Goal: Task Accomplishment & Management: Manage account settings

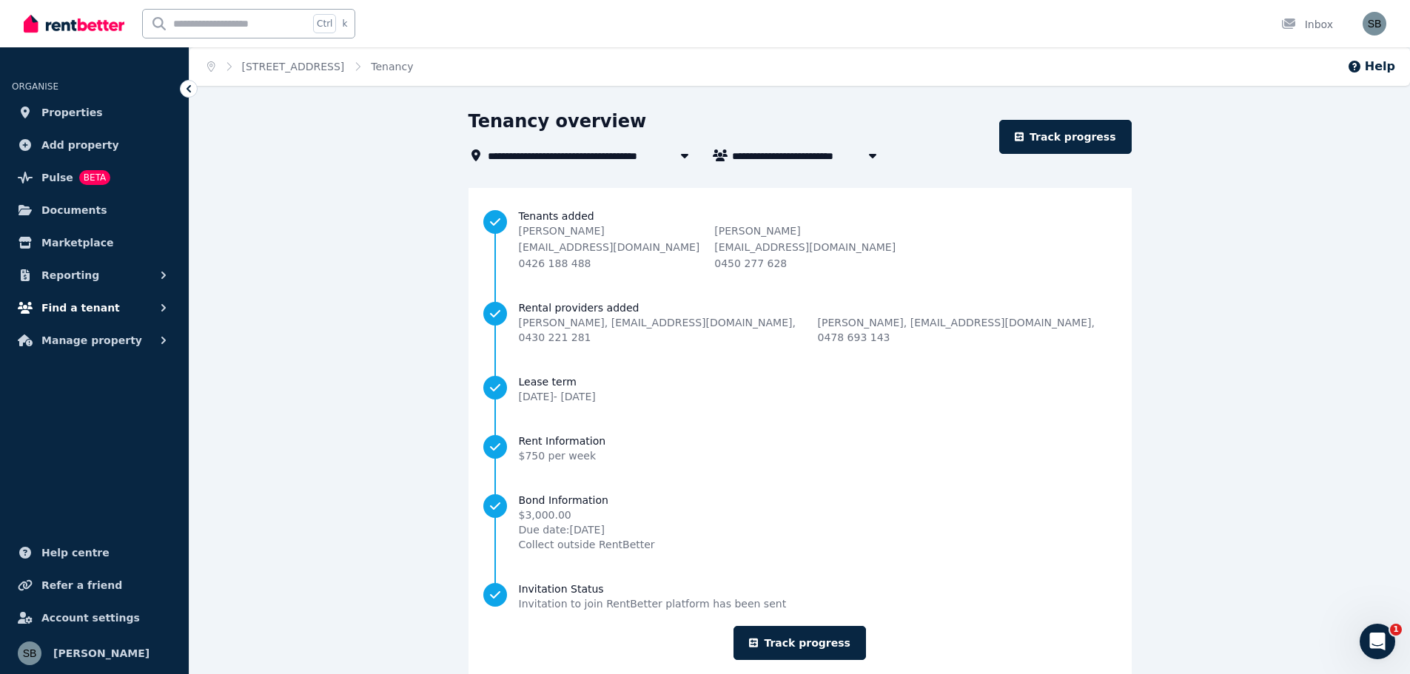
click at [82, 293] on button "Find a tenant" at bounding box center [94, 308] width 165 height 30
click at [83, 467] on span "Manage property" at bounding box center [91, 462] width 101 height 18
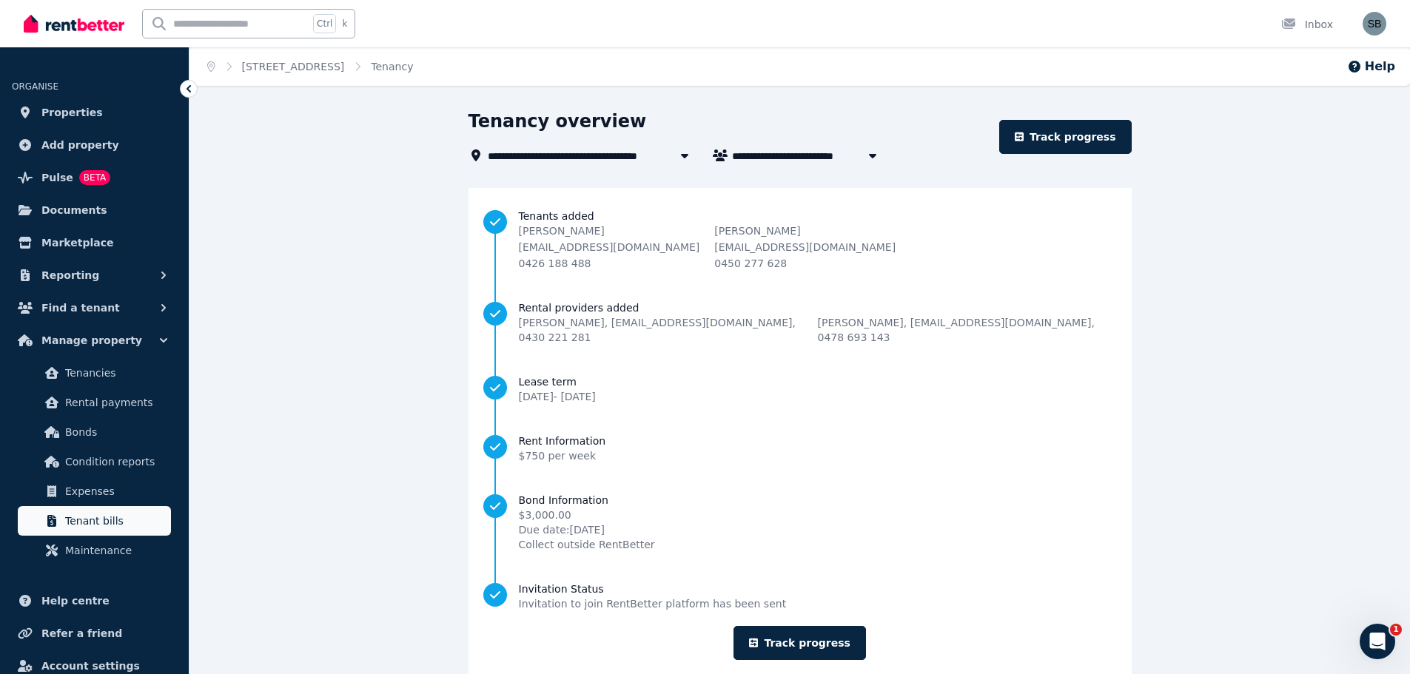
click at [84, 510] on link "Tenant bills" at bounding box center [94, 521] width 153 height 30
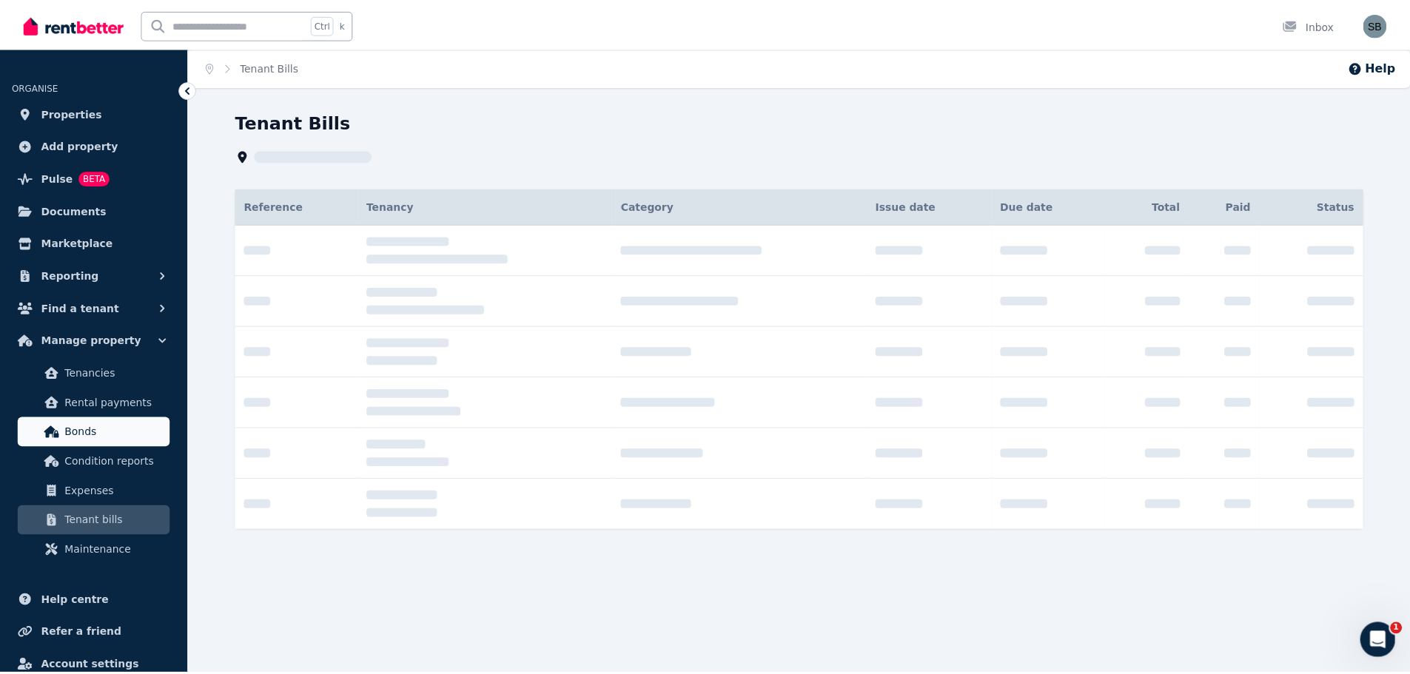
scroll to position [48, 0]
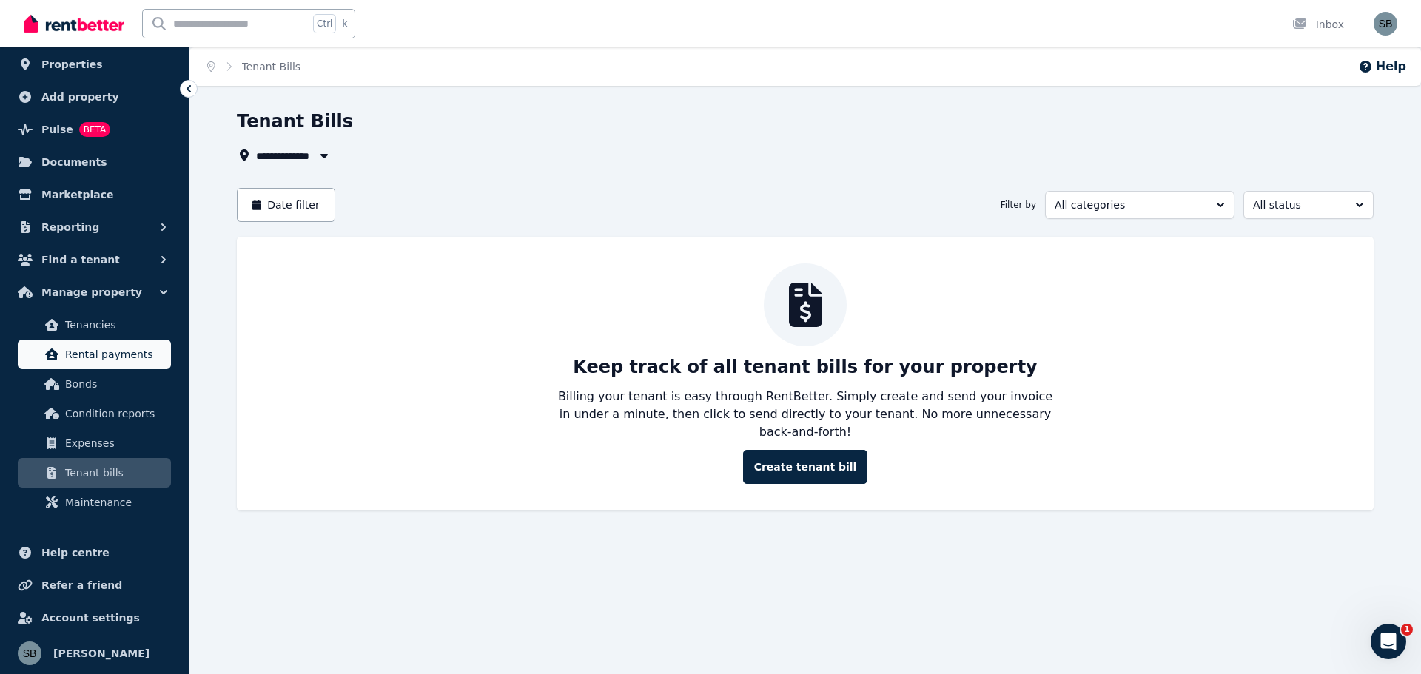
click at [85, 353] on span "Rental payments" at bounding box center [115, 355] width 100 height 18
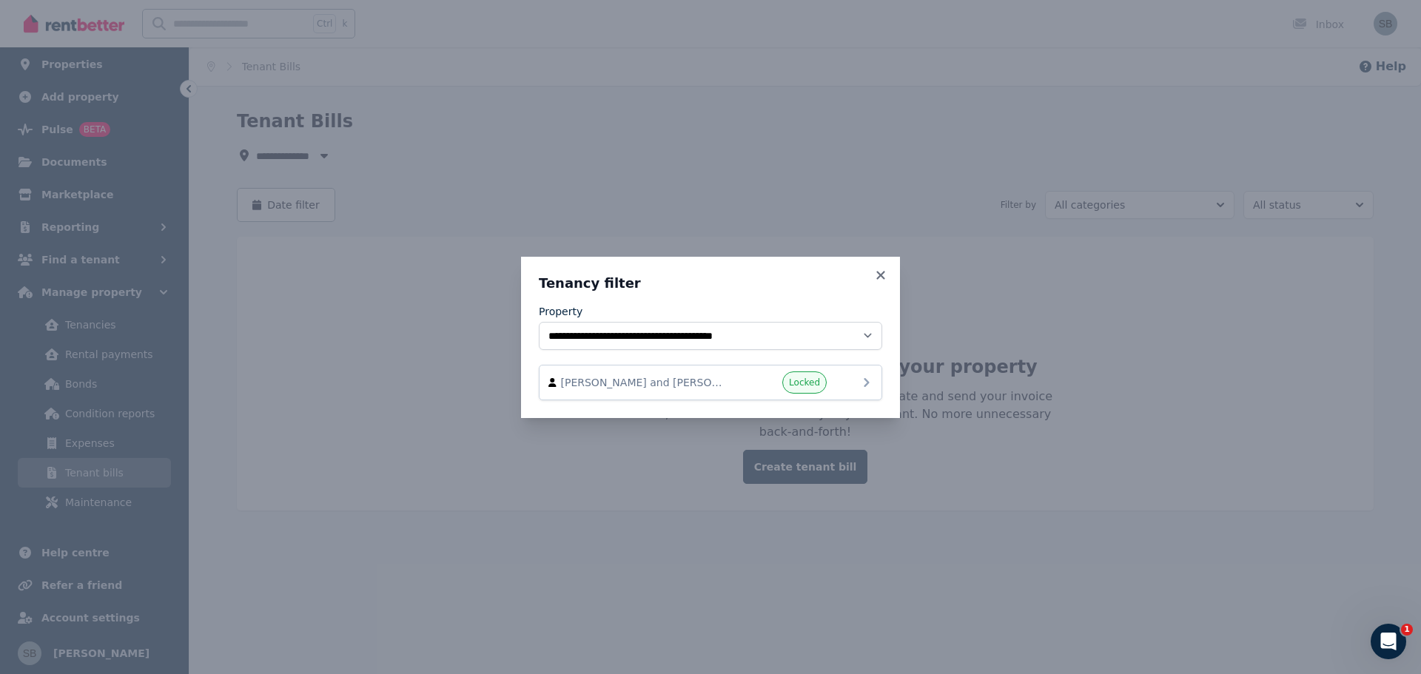
click at [685, 391] on div "[PERSON_NAME] and [PERSON_NAME]" at bounding box center [710, 382] width 324 height 22
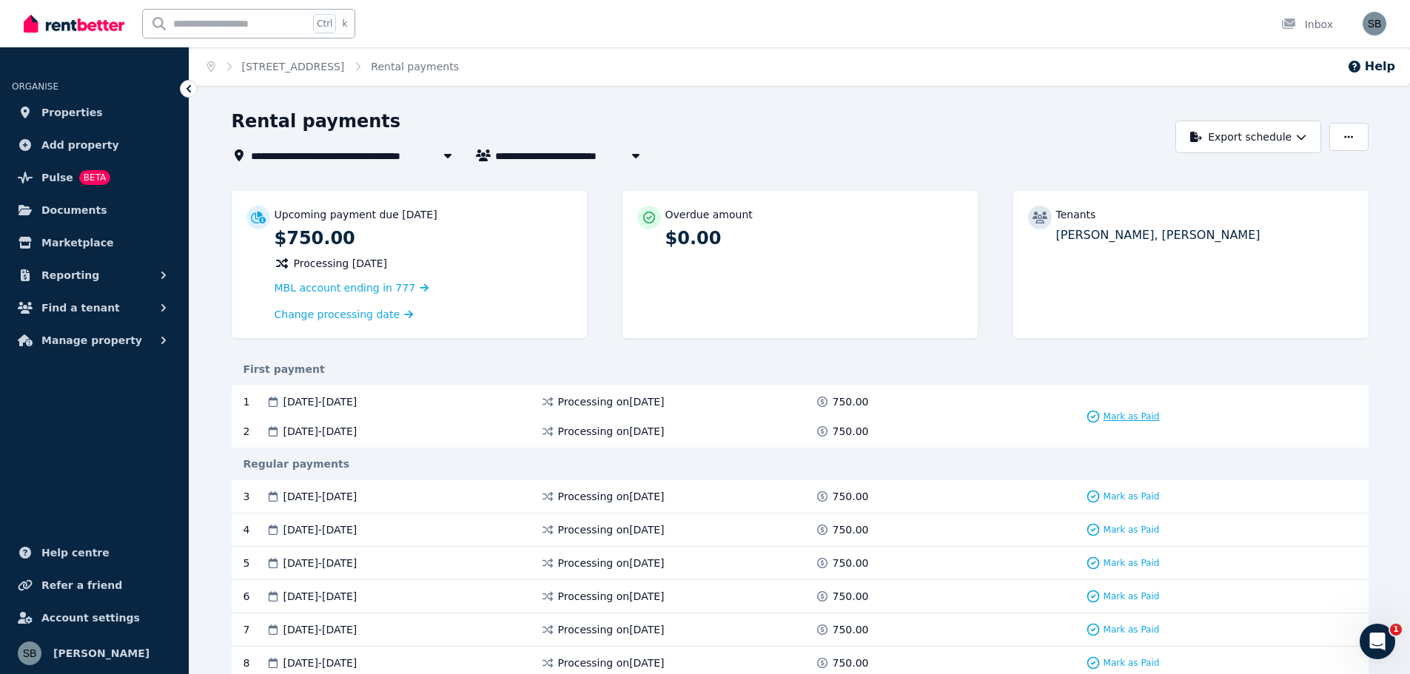
click at [1129, 414] on span "Mark as Paid" at bounding box center [1131, 417] width 56 height 12
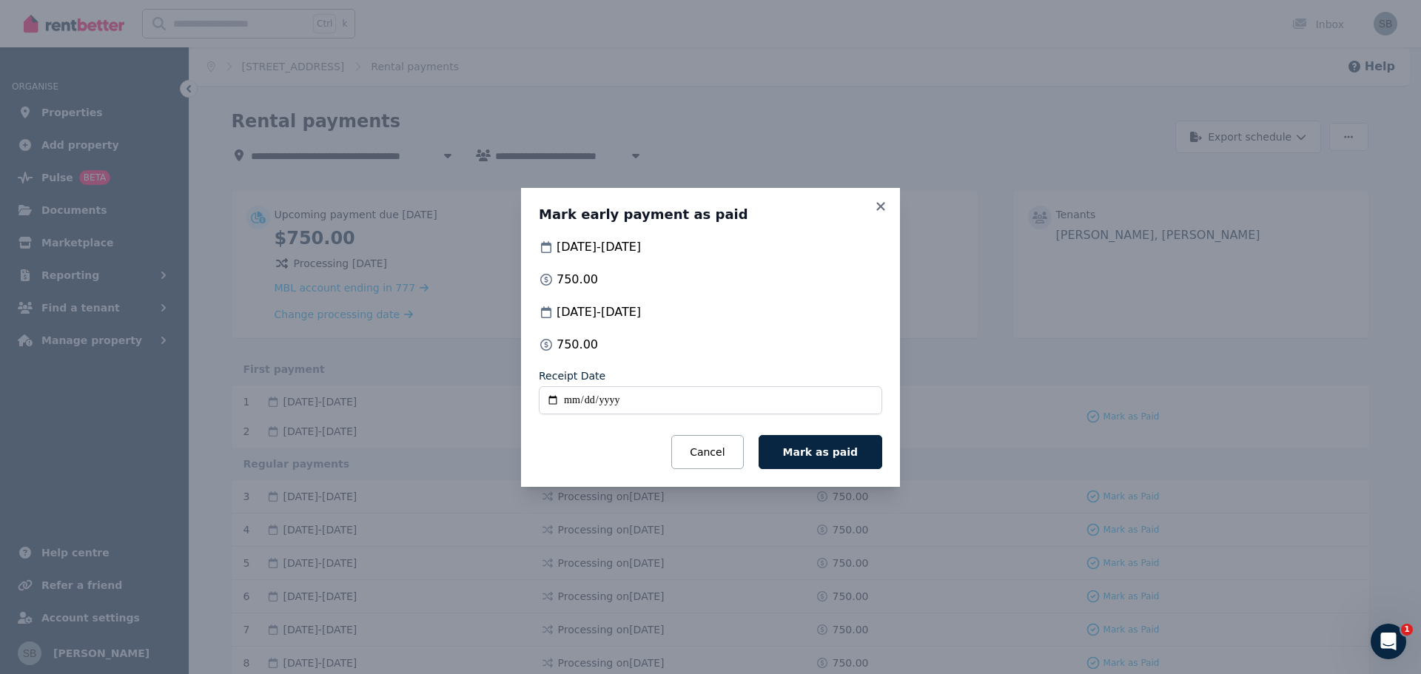
click at [583, 400] on input "Receipt Date" at bounding box center [710, 400] width 343 height 28
click at [571, 399] on input "Receipt Date" at bounding box center [710, 400] width 343 height 28
type input "**********"
click at [610, 438] on div "Cancel Mark as paid" at bounding box center [710, 452] width 343 height 34
click at [849, 457] on span "Mark as paid" at bounding box center [820, 452] width 75 height 12
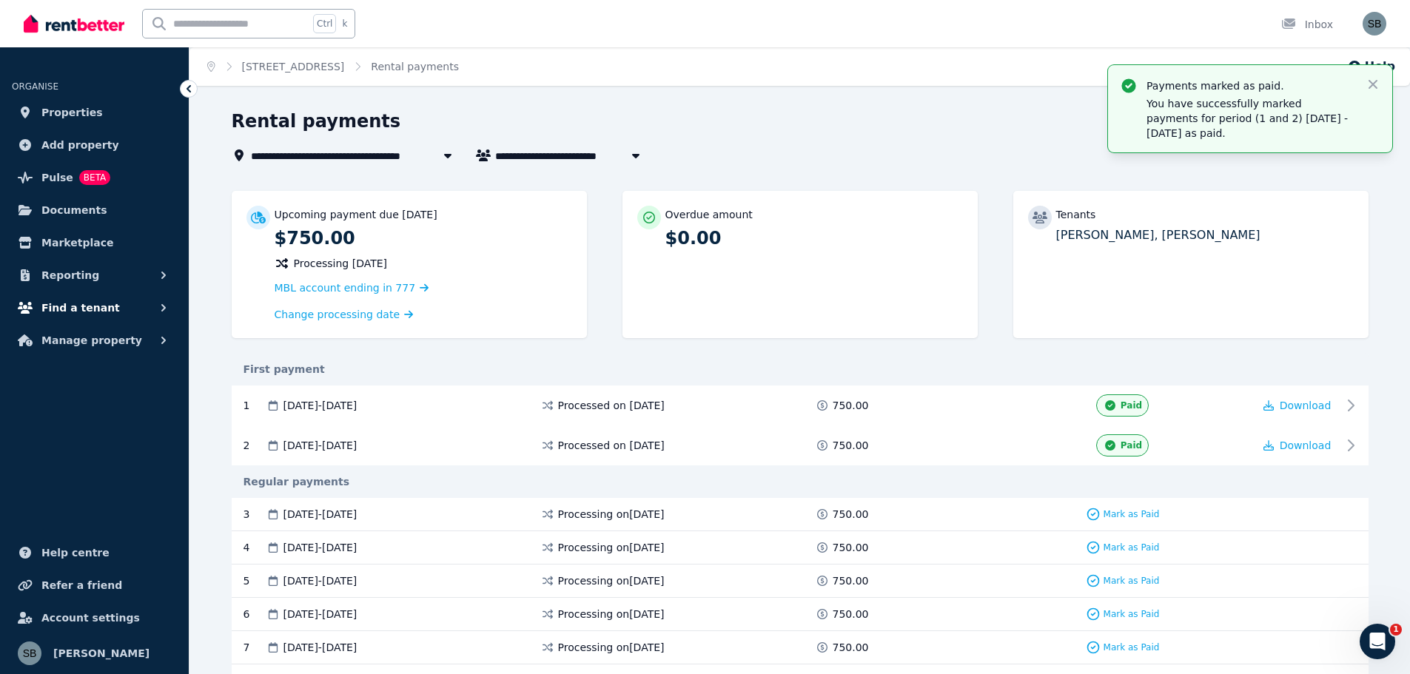
click at [84, 303] on span "Find a tenant" at bounding box center [80, 308] width 78 height 18
